Goal: Task Accomplishment & Management: Manage account settings

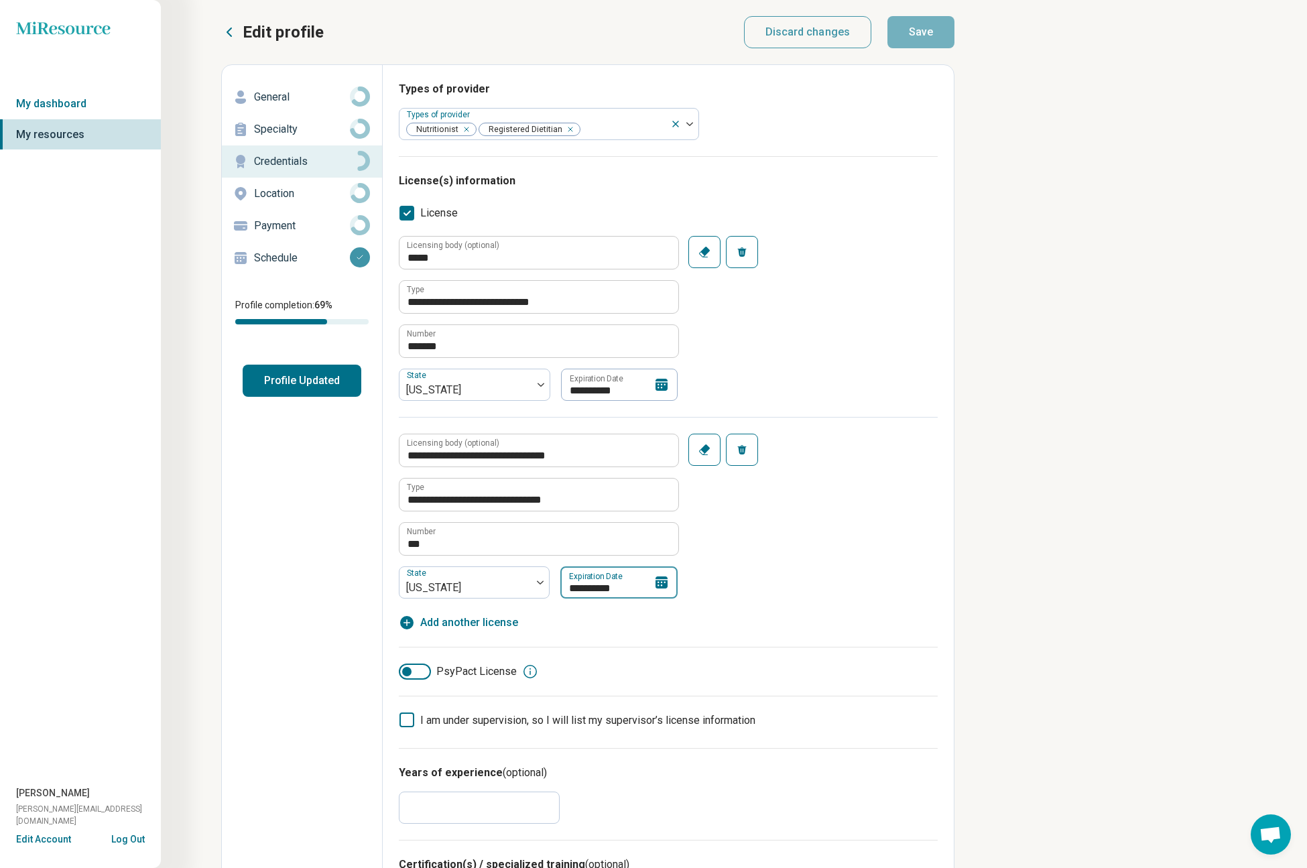
click at [637, 588] on input "**********" at bounding box center [618, 582] width 117 height 32
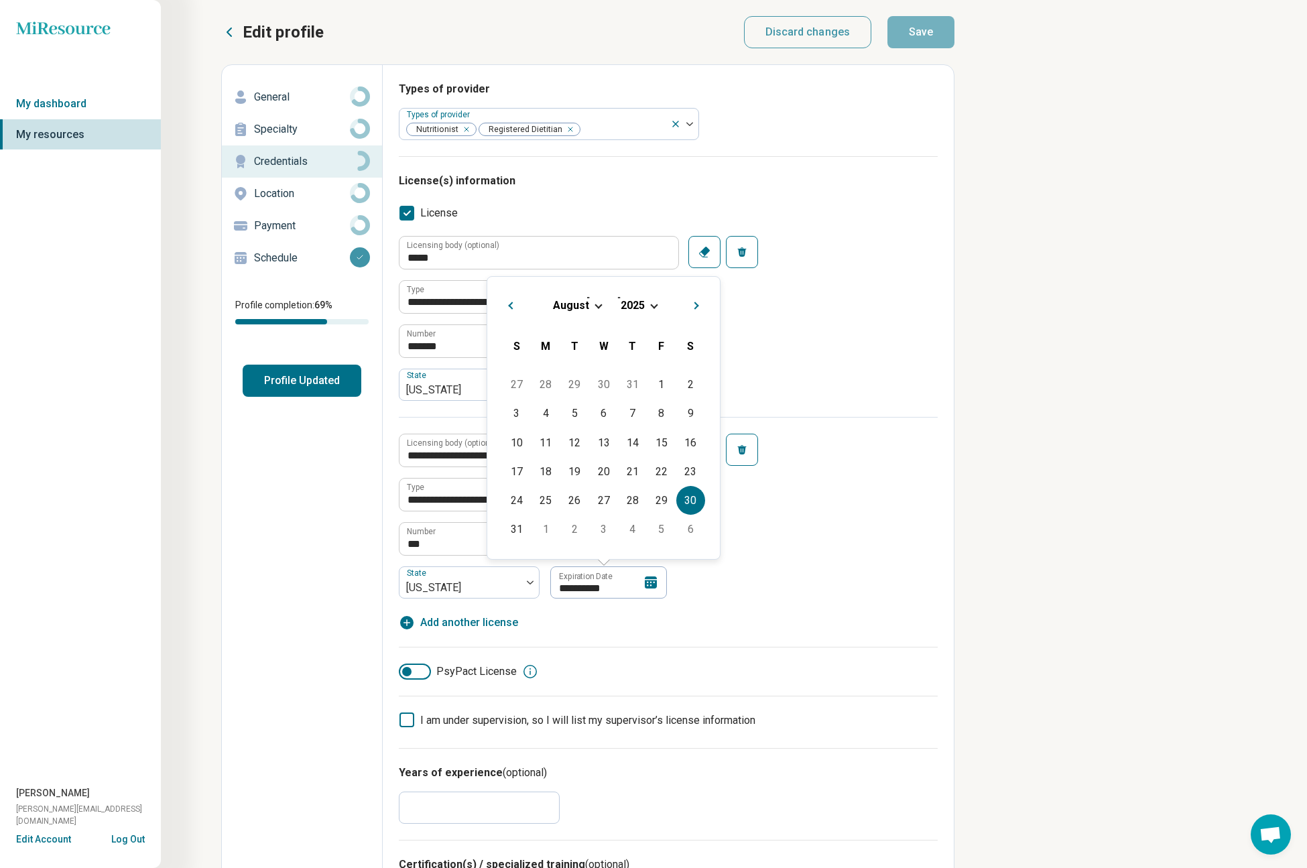
click at [643, 306] on span "2025" at bounding box center [633, 305] width 24 height 13
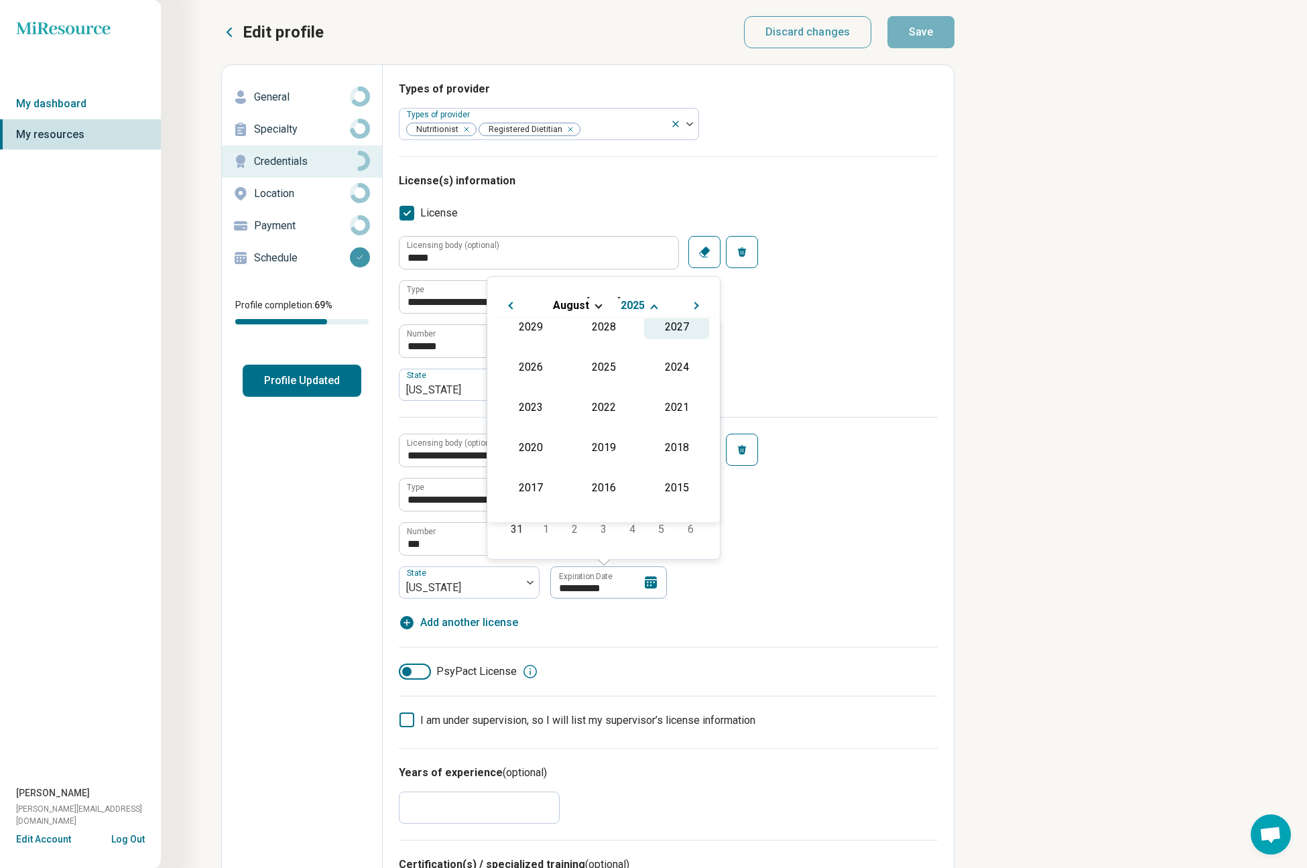
scroll to position [176, 0]
click at [529, 483] on div "2026" at bounding box center [530, 487] width 65 height 24
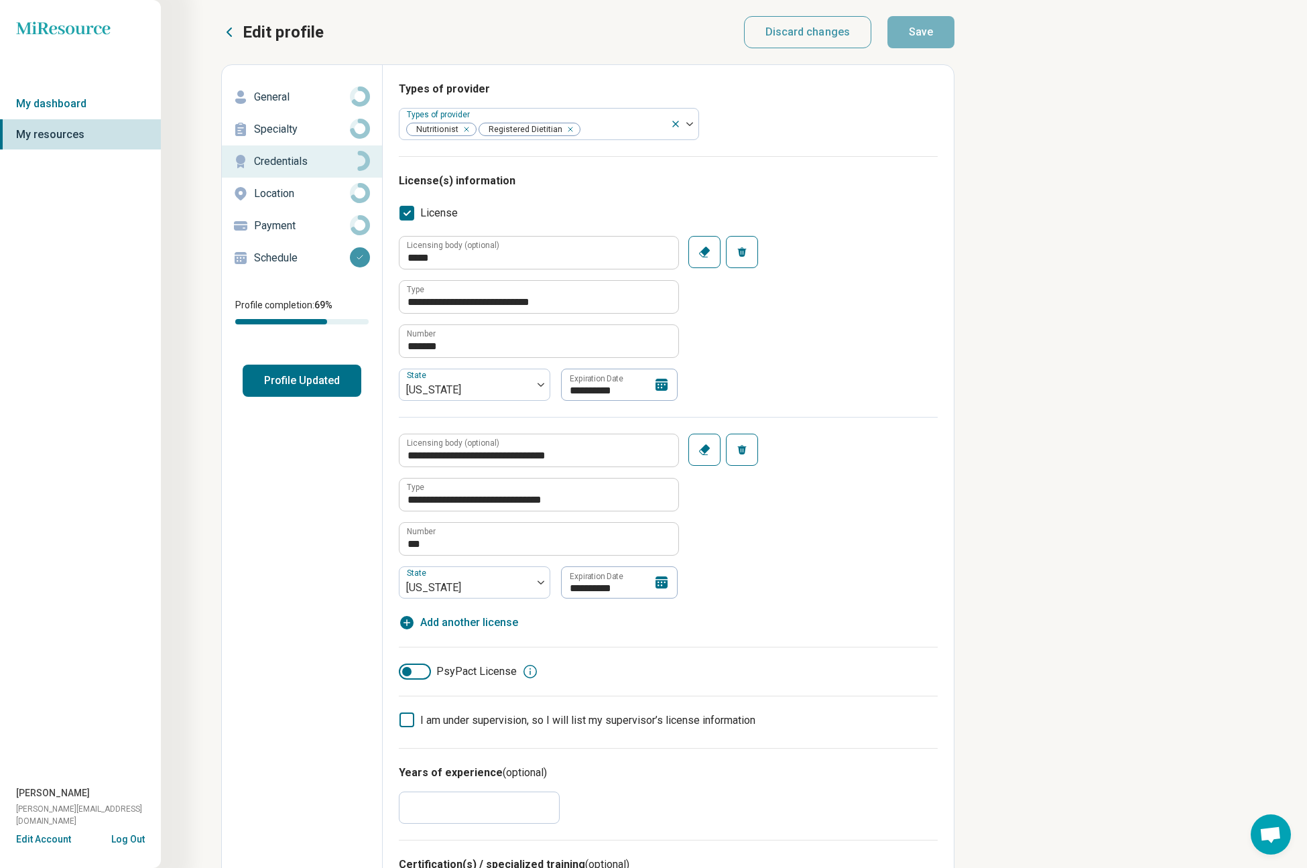
click at [793, 560] on div "**********" at bounding box center [668, 508] width 539 height 182
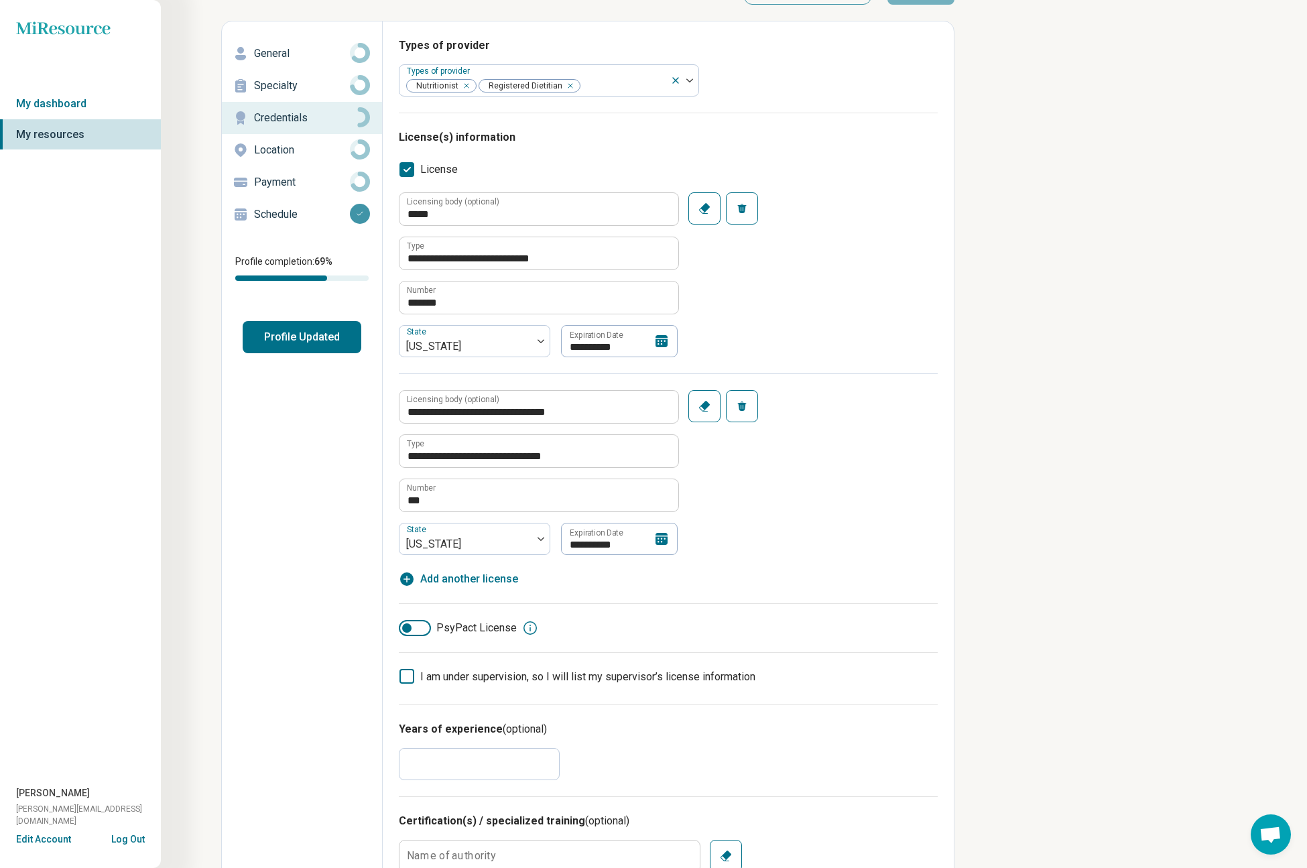
scroll to position [0, 0]
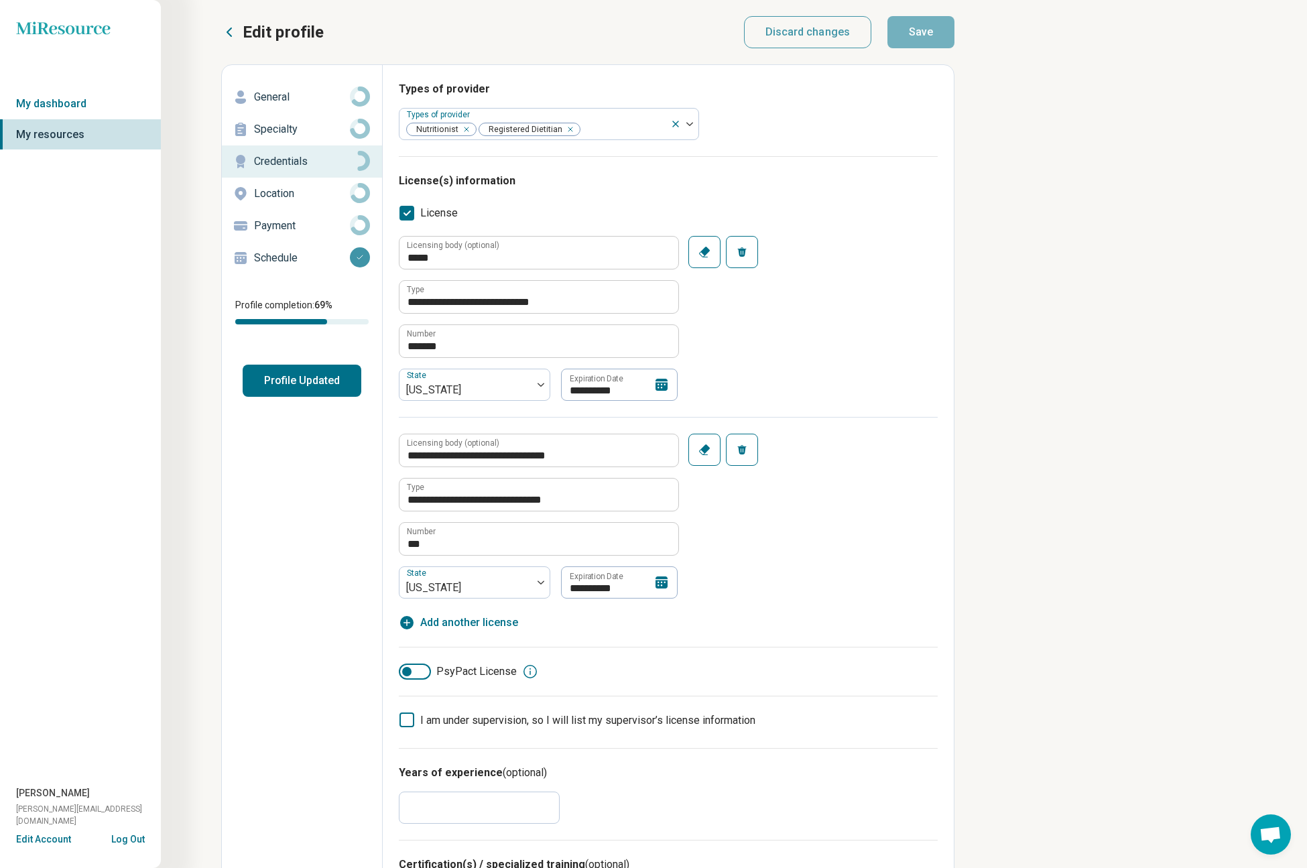
click at [925, 306] on div "**********" at bounding box center [668, 326] width 539 height 181
click at [288, 377] on button "Profile Updated" at bounding box center [302, 381] width 119 height 32
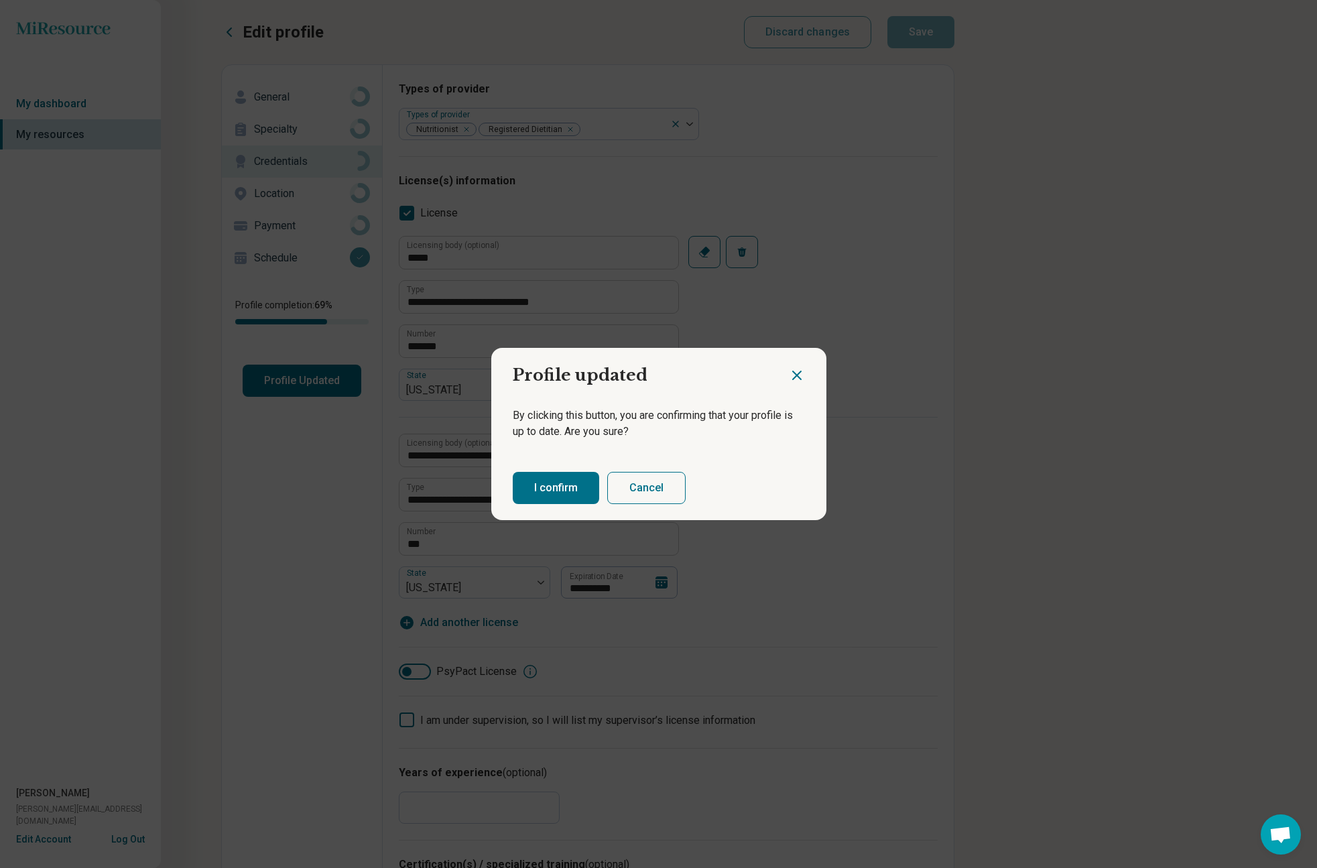
click at [525, 480] on button "I confirm" at bounding box center [556, 488] width 86 height 32
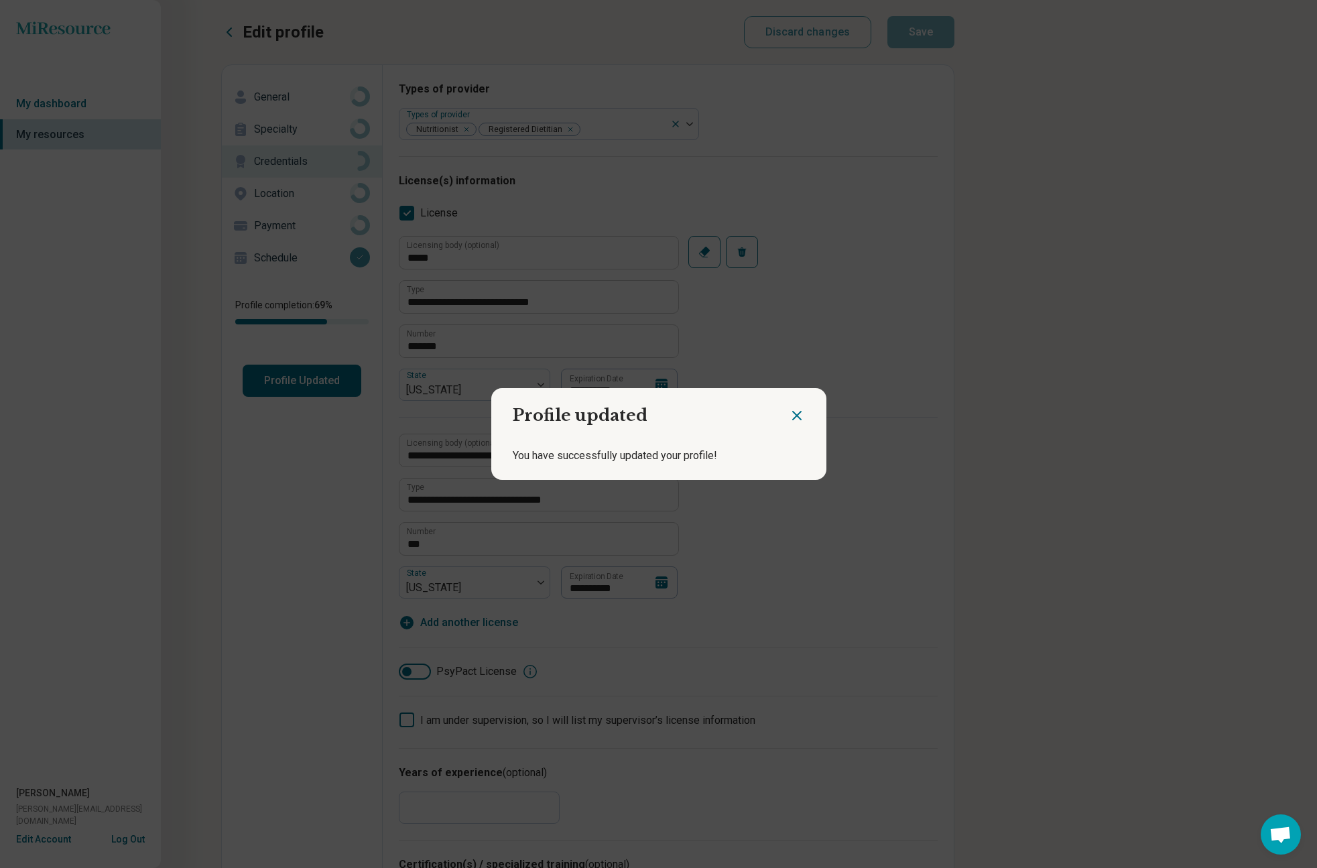
click at [798, 415] on icon "Close dialog" at bounding box center [797, 415] width 16 height 16
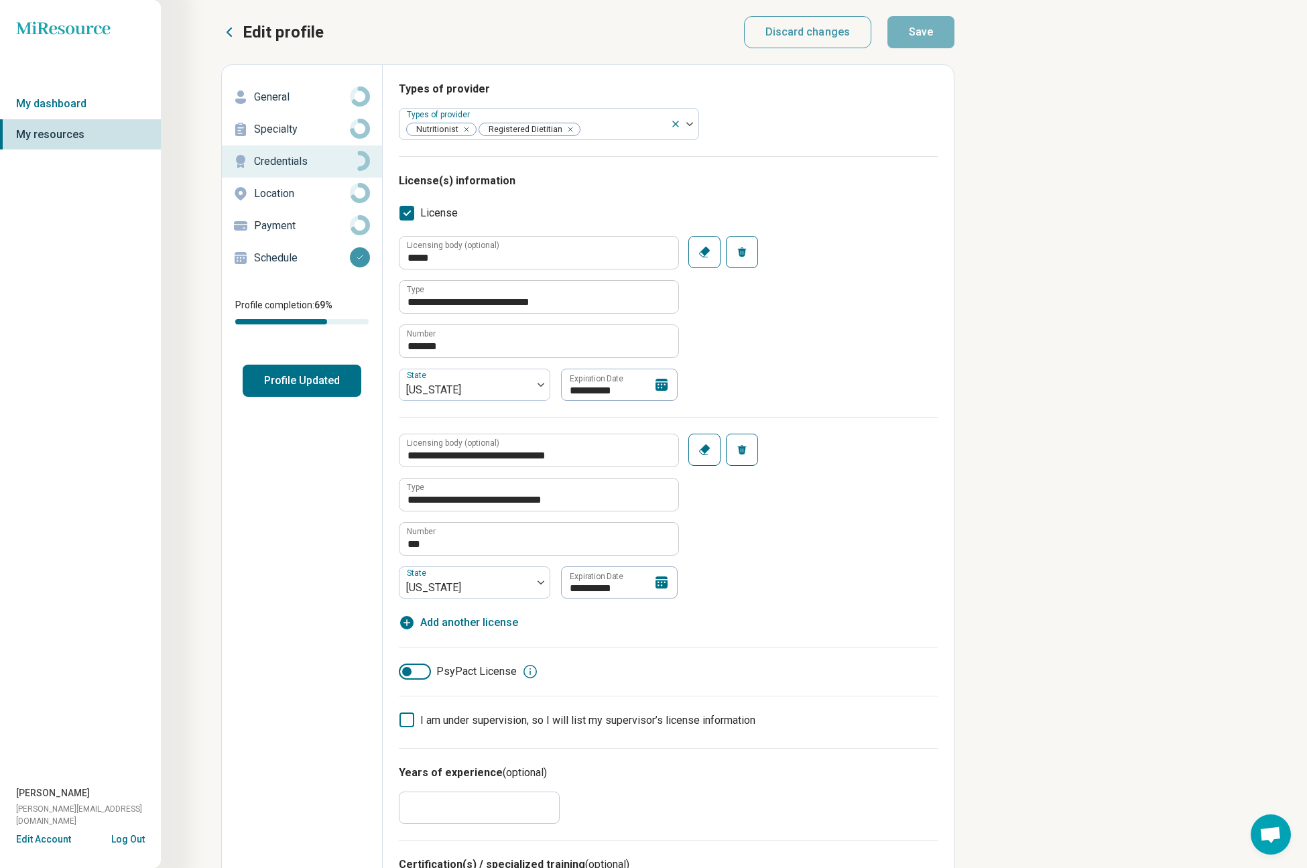
click at [308, 385] on button "Profile Updated" at bounding box center [302, 381] width 119 height 32
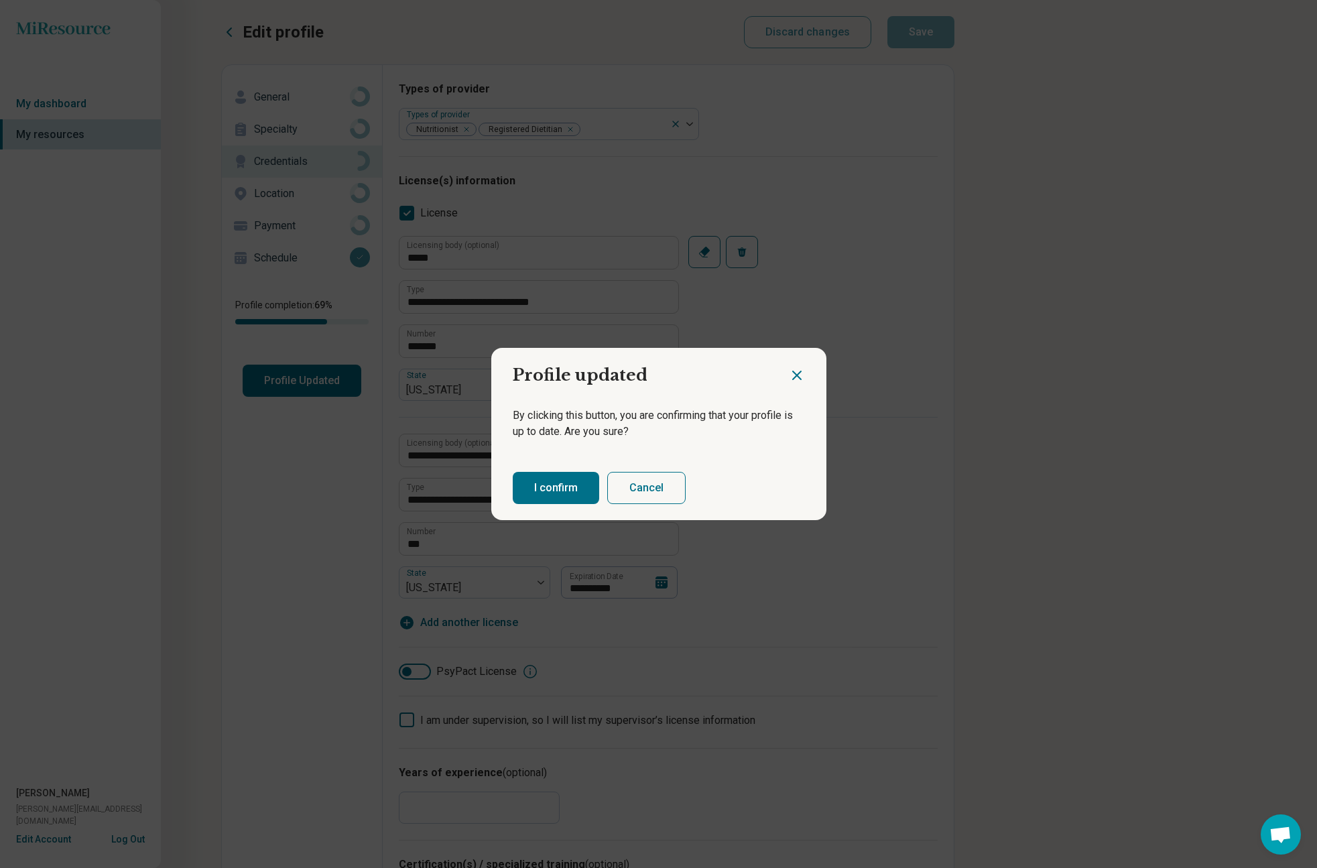
click at [550, 488] on button "I confirm" at bounding box center [556, 488] width 86 height 32
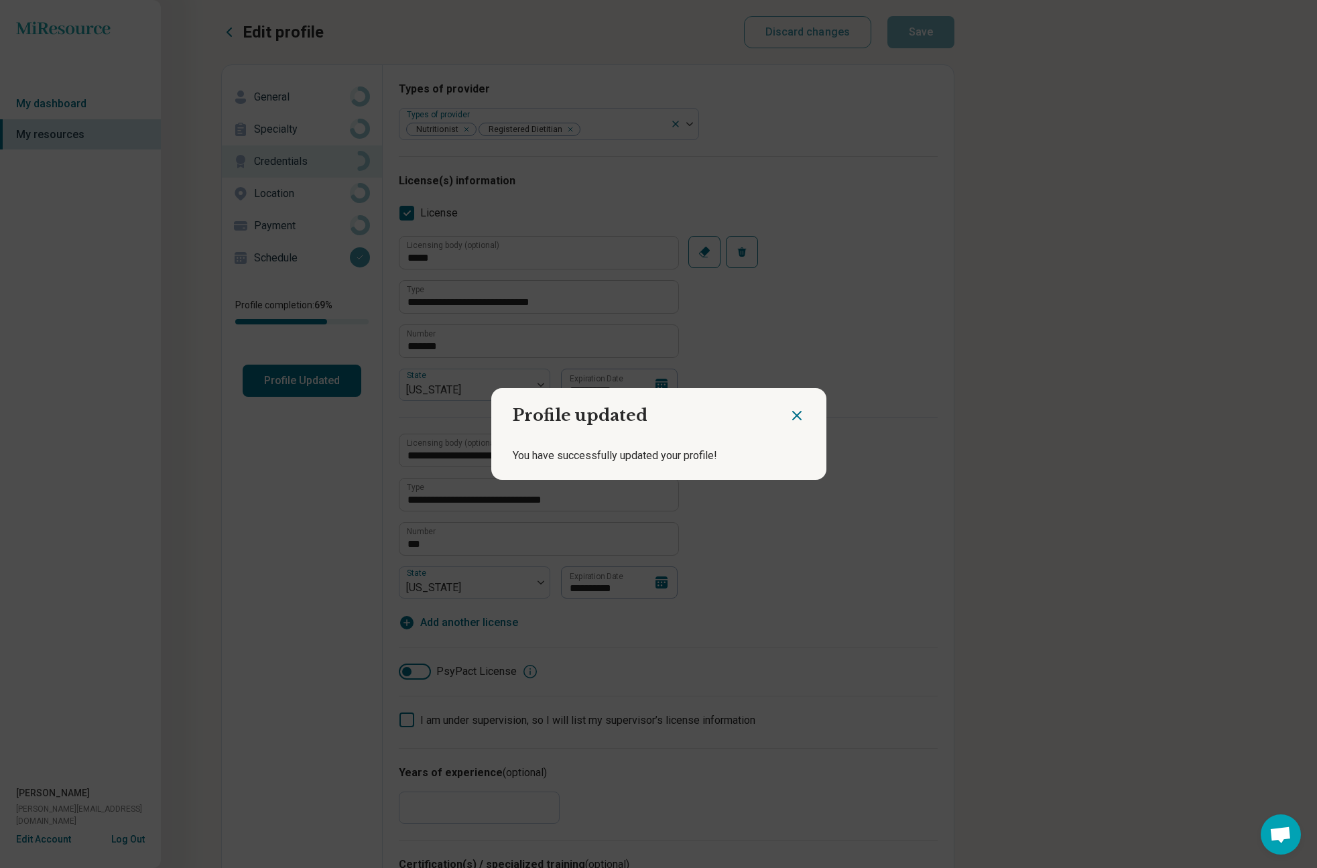
click at [795, 419] on icon "Close dialog" at bounding box center [797, 416] width 8 height 8
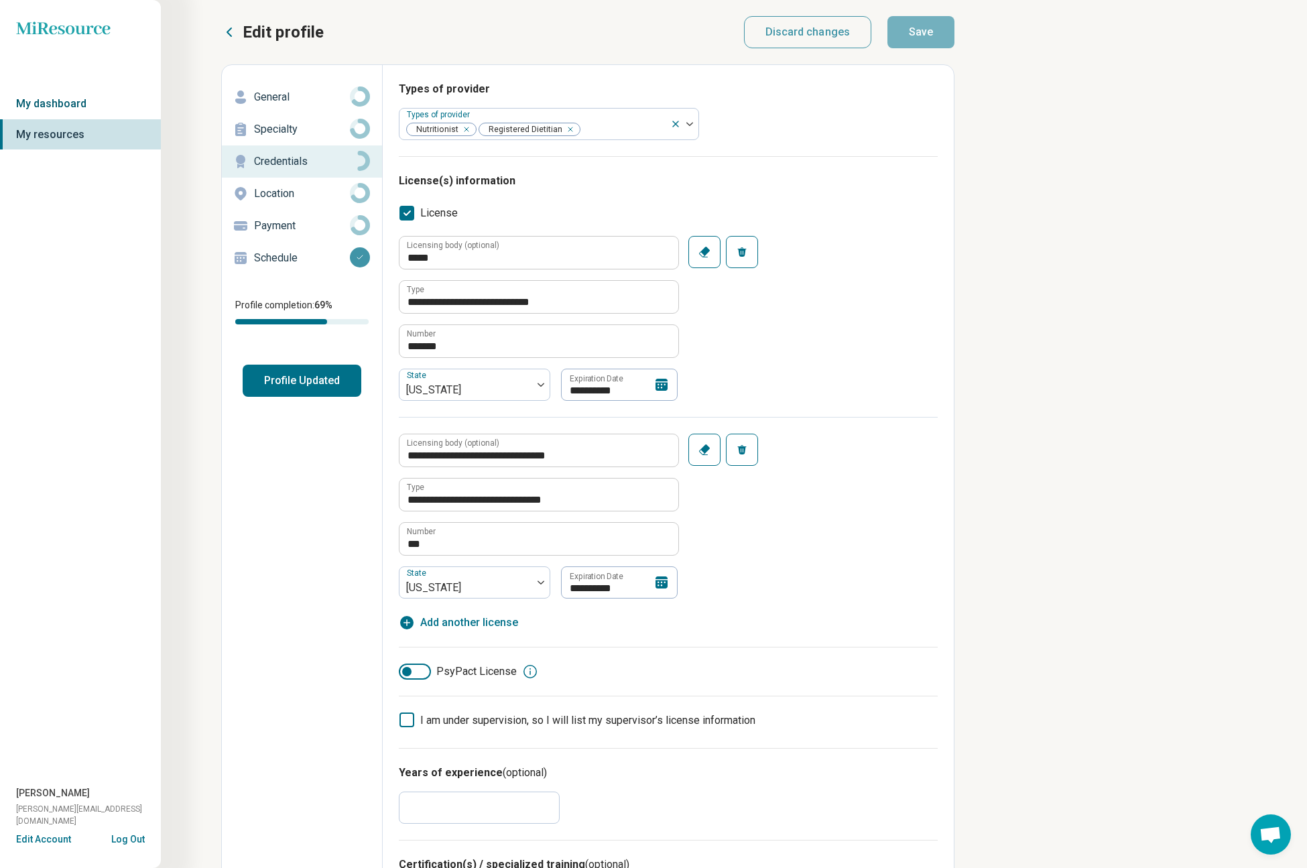
click at [56, 105] on link "My dashboard" at bounding box center [80, 103] width 161 height 31
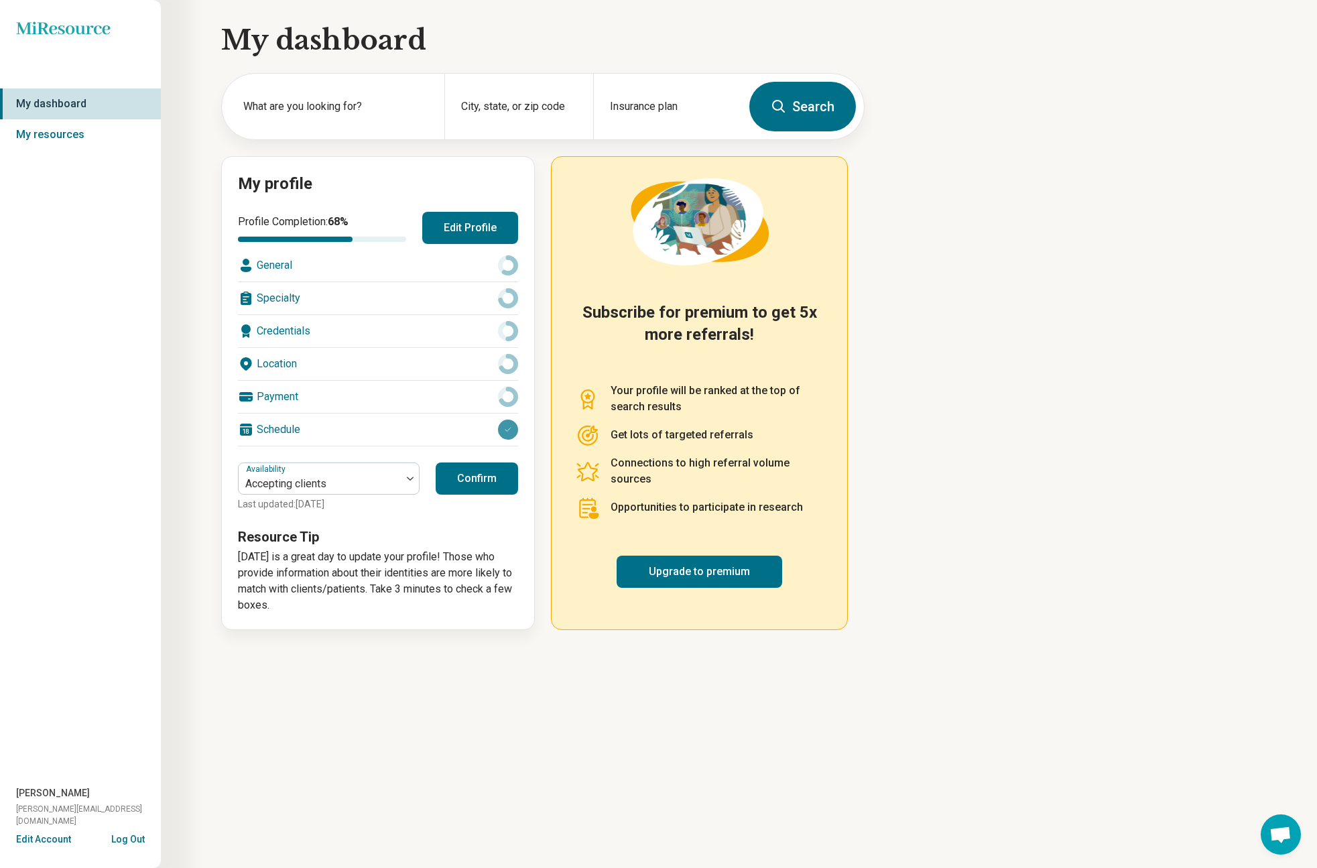
click at [481, 471] on button "Confirm" at bounding box center [477, 478] width 82 height 32
click at [479, 471] on button "Confirm" at bounding box center [477, 478] width 82 height 32
click at [481, 214] on button "Edit Profile" at bounding box center [470, 228] width 96 height 32
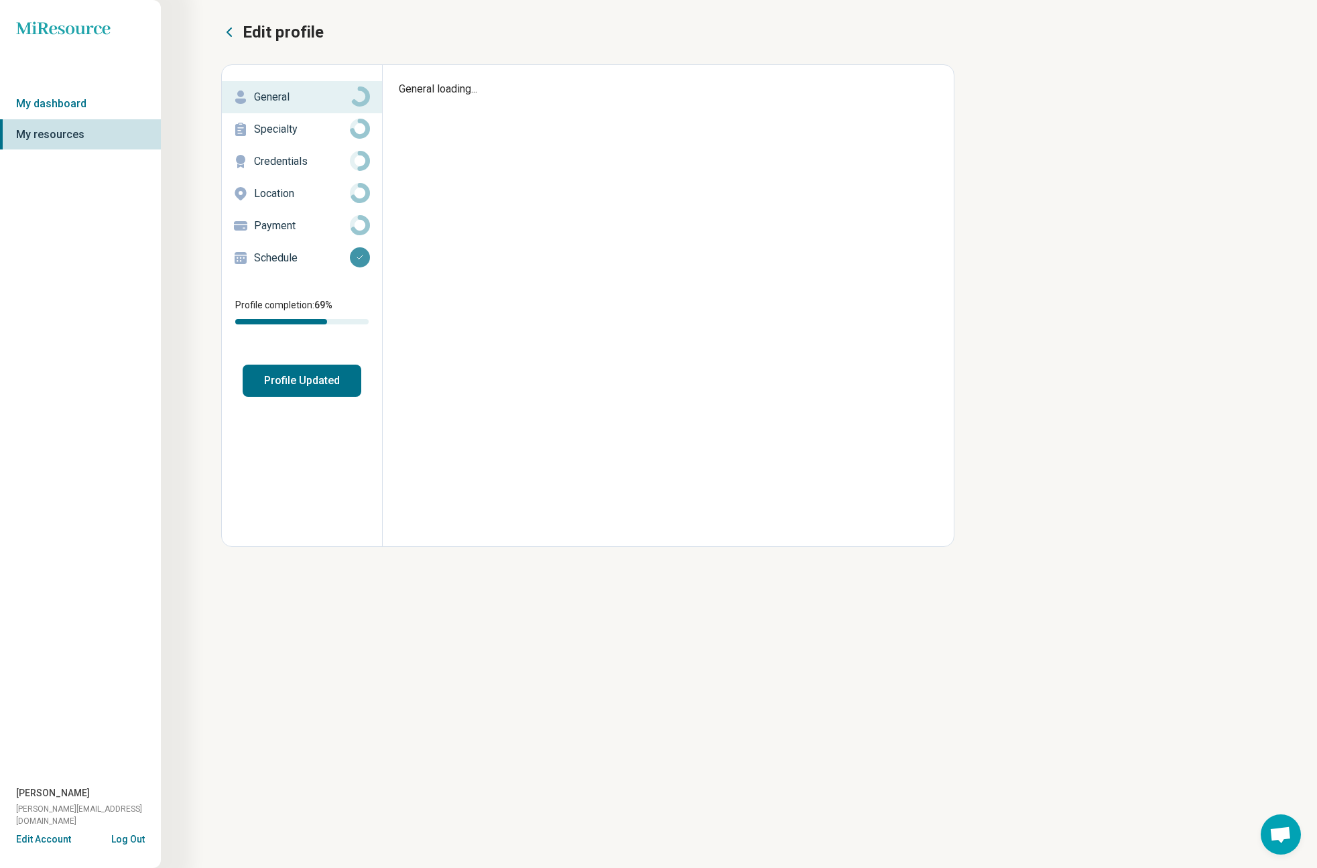
type textarea "*"
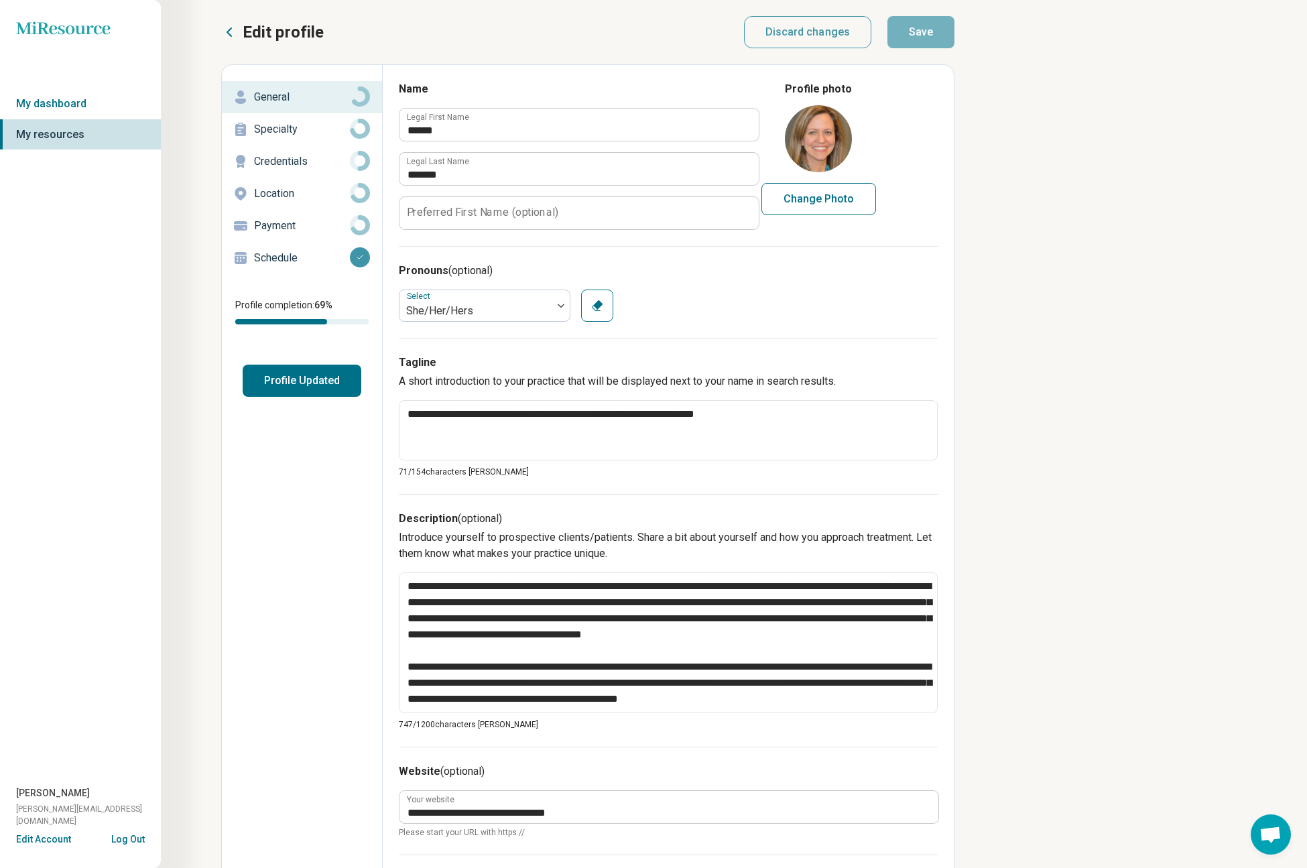
click at [318, 391] on button "Profile Updated" at bounding box center [302, 381] width 119 height 32
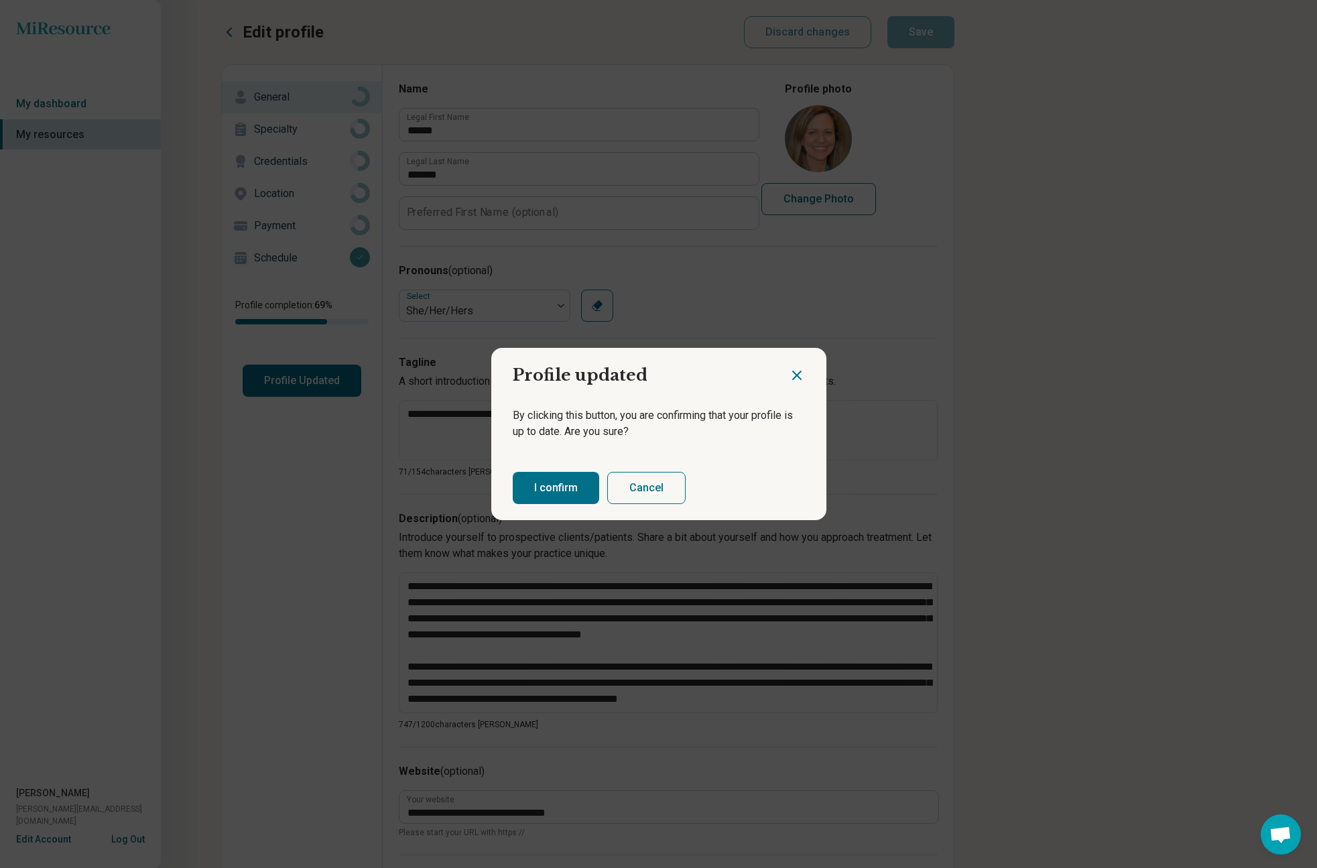
click at [571, 489] on button "I confirm" at bounding box center [556, 488] width 86 height 32
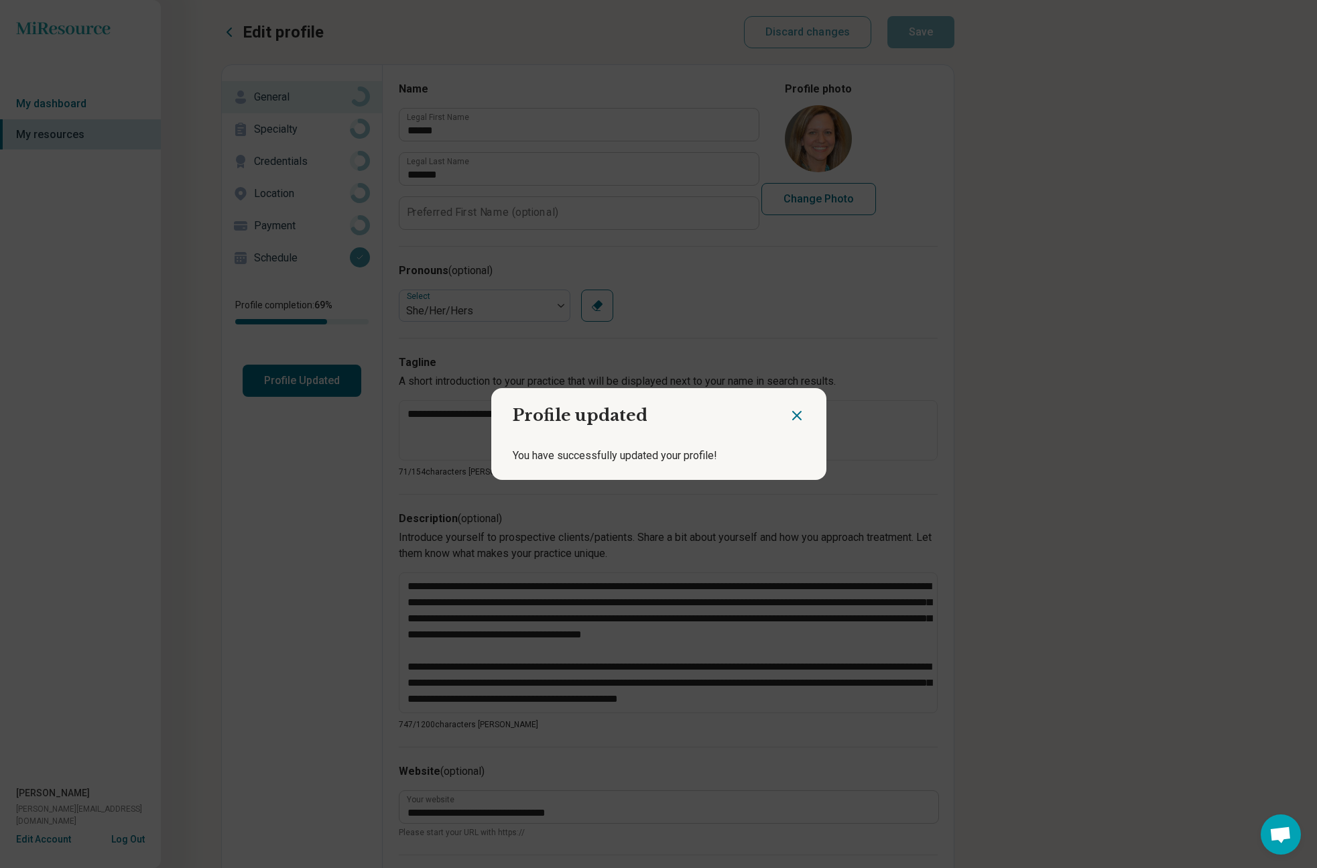
click at [791, 410] on icon "Close dialog" at bounding box center [797, 415] width 16 height 16
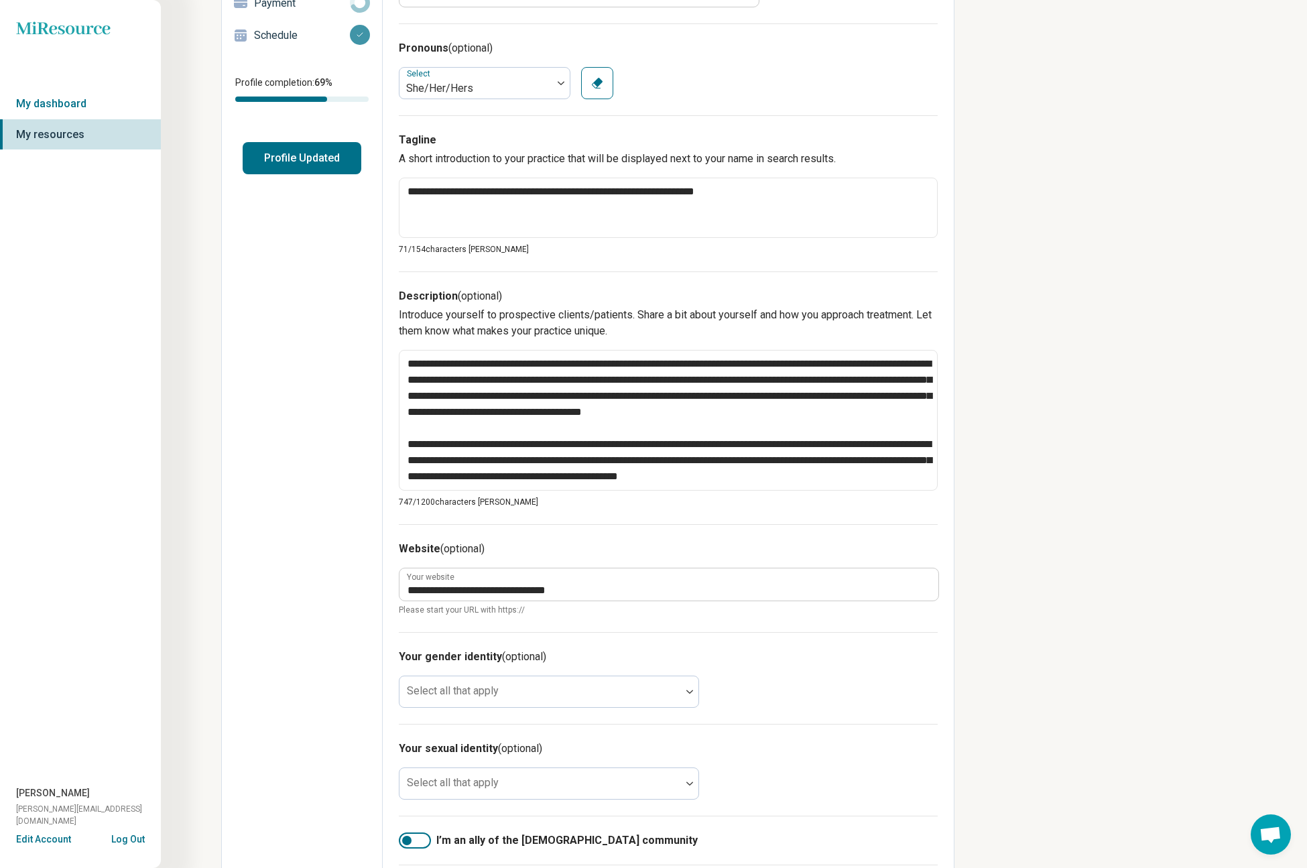
scroll to position [17, 0]
